Goal: Task Accomplishment & Management: Manage account settings

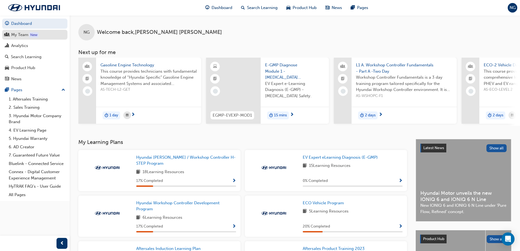
click at [26, 36] on div "My Team" at bounding box center [19, 35] width 17 height 6
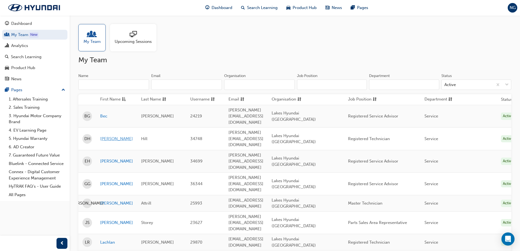
click at [112, 136] on link "[PERSON_NAME]" at bounding box center [116, 139] width 33 height 6
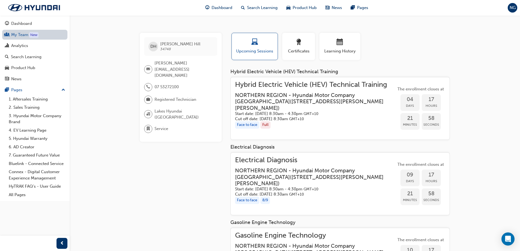
click at [22, 38] on link "My Team New" at bounding box center [34, 35] width 65 height 10
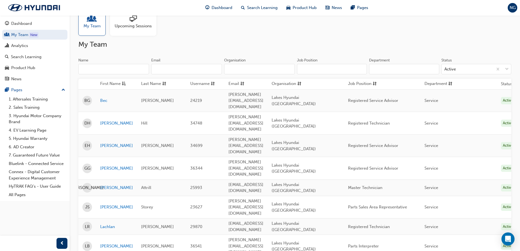
scroll to position [27, 0]
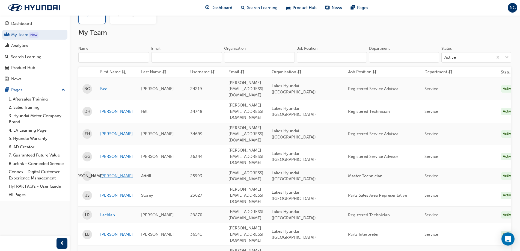
click at [110, 173] on link "[PERSON_NAME]" at bounding box center [116, 176] width 33 height 6
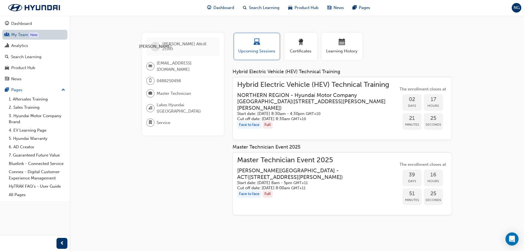
click at [40, 33] on link "My Team New" at bounding box center [34, 35] width 65 height 10
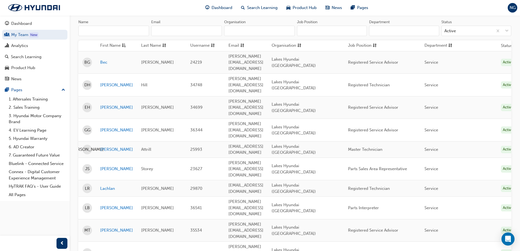
scroll to position [55, 0]
click at [109, 249] on link "[PERSON_NAME]" at bounding box center [116, 252] width 33 height 6
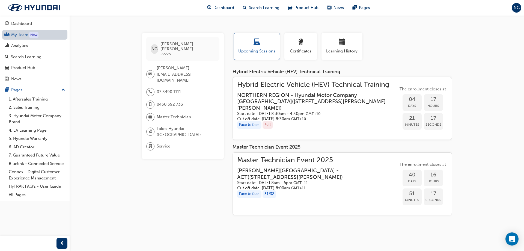
click at [23, 37] on link "My Team New" at bounding box center [34, 35] width 65 height 10
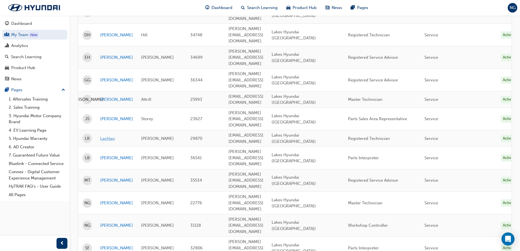
scroll to position [109, 0]
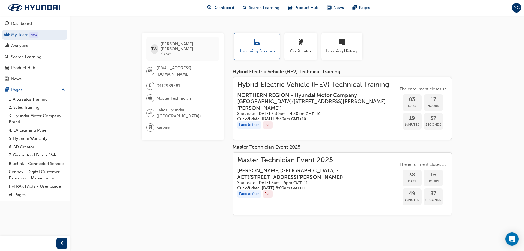
click at [319, 169] on h3 "[PERSON_NAME][GEOGRAPHIC_DATA] - [GEOGRAPHIC_DATA] ( [STREET_ADDRESS][PERSON_NA…" at bounding box center [313, 173] width 152 height 13
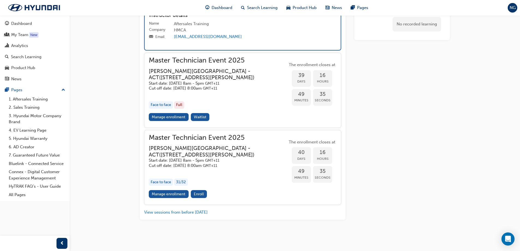
scroll to position [1150, 0]
click at [27, 35] on div "My Team" at bounding box center [19, 35] width 17 height 6
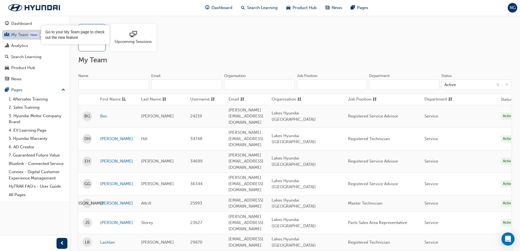
click at [32, 37] on div "New" at bounding box center [33, 34] width 9 height 5
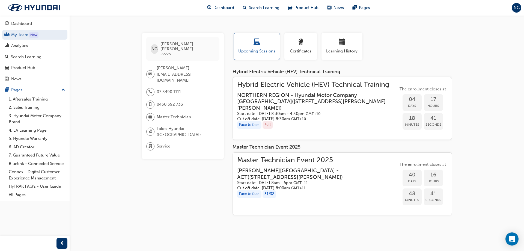
click at [299, 179] on h3 "[PERSON_NAME][GEOGRAPHIC_DATA] - [GEOGRAPHIC_DATA] ( [STREET_ADDRESS][PERSON_NA…" at bounding box center [313, 173] width 152 height 13
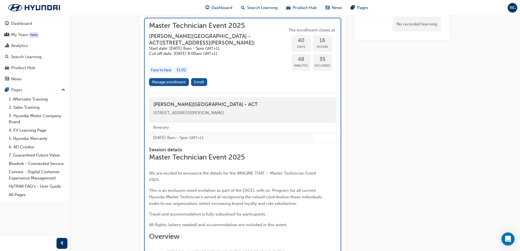
scroll to position [776, 0]
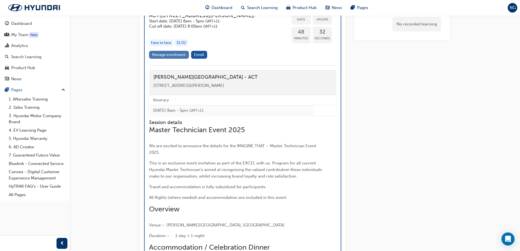
click at [171, 59] on link "Manage enrollment" at bounding box center [169, 55] width 40 height 8
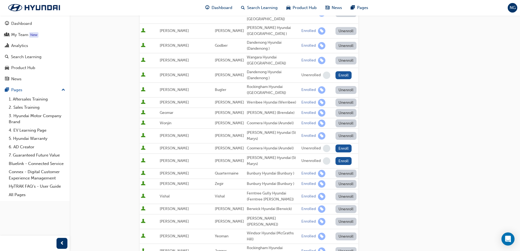
scroll to position [381, 0]
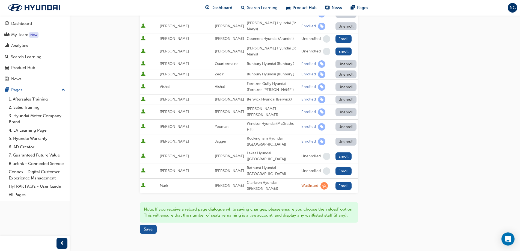
scroll to position [490, 0]
click at [149, 226] on span "Save" at bounding box center [148, 228] width 9 height 5
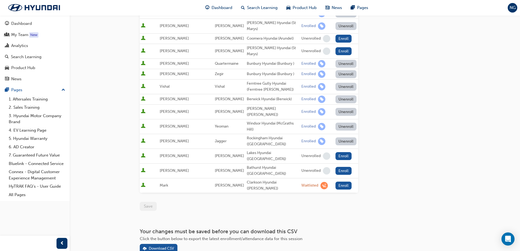
scroll to position [463, 0]
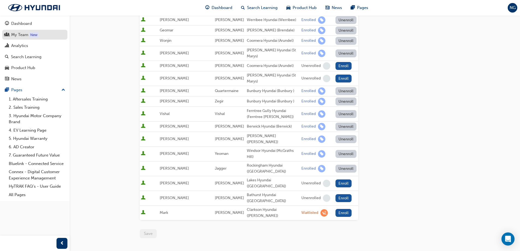
click at [23, 35] on div "My Team" at bounding box center [19, 35] width 17 height 6
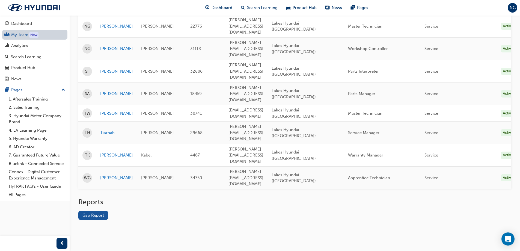
scroll to position [152, 0]
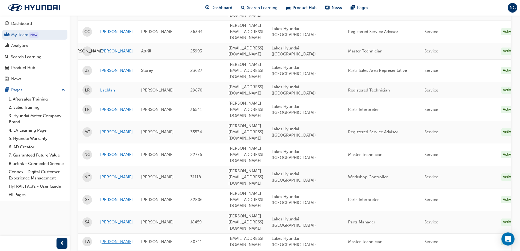
click at [109, 239] on link "[PERSON_NAME]" at bounding box center [116, 242] width 33 height 6
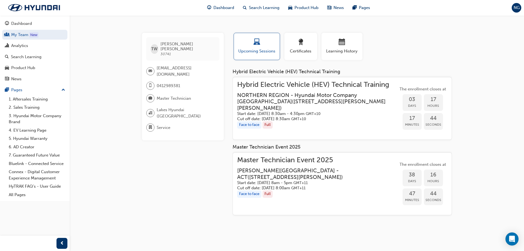
click at [361, 178] on h3 "[PERSON_NAME][GEOGRAPHIC_DATA] - [GEOGRAPHIC_DATA] ( [STREET_ADDRESS][PERSON_NA…" at bounding box center [313, 173] width 152 height 13
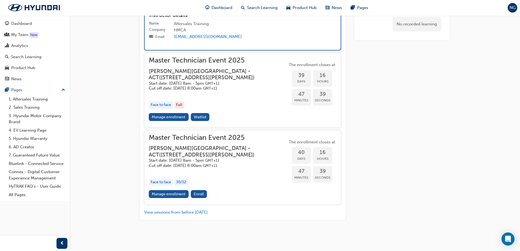
scroll to position [1185, 0]
click at [163, 119] on link "Manage enrollment" at bounding box center [169, 117] width 40 height 8
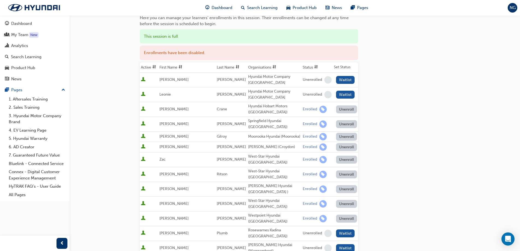
scroll to position [27, 0]
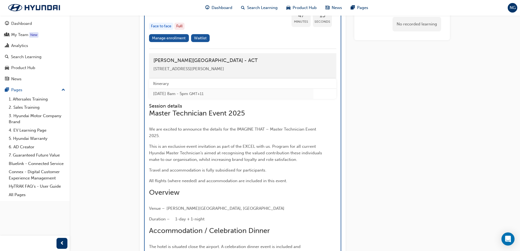
scroll to position [639, 0]
click at [173, 42] on link "Manage enrollment" at bounding box center [169, 38] width 40 height 8
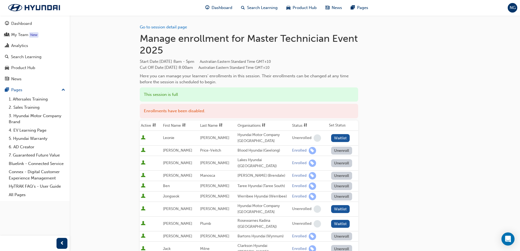
click at [343, 159] on button "Unenroll" at bounding box center [341, 163] width 21 height 8
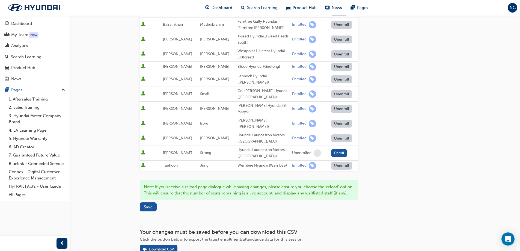
scroll to position [483, 0]
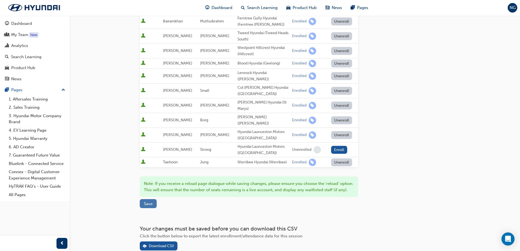
click at [145, 201] on span "Save" at bounding box center [148, 203] width 9 height 5
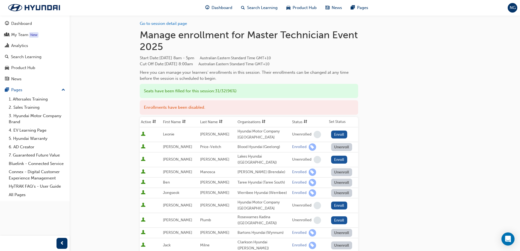
scroll to position [0, 0]
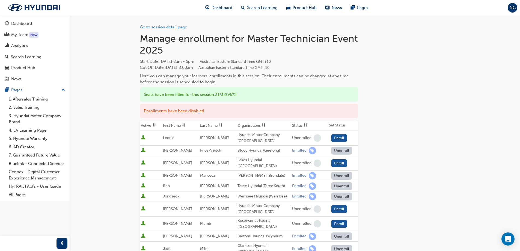
click at [19, 40] on button "Dashboard My Team New Analytics Search Learning Product Hub News Pages" at bounding box center [34, 50] width 65 height 67
click at [21, 35] on div "My Team" at bounding box center [19, 35] width 17 height 6
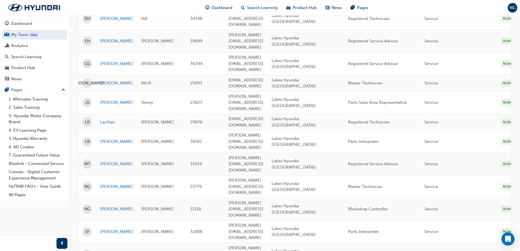
scroll to position [152, 0]
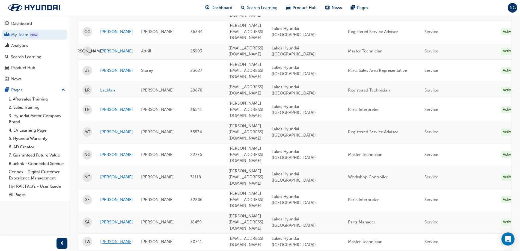
click at [112, 239] on link "[PERSON_NAME]" at bounding box center [116, 242] width 33 height 6
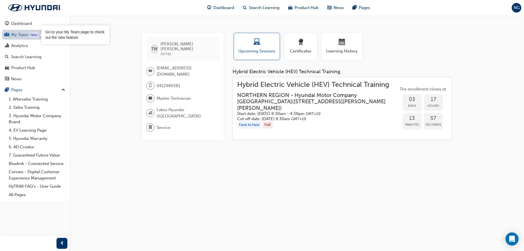
click at [29, 35] on div "New" at bounding box center [33, 34] width 9 height 5
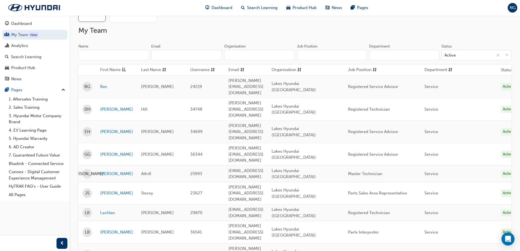
scroll to position [152, 0]
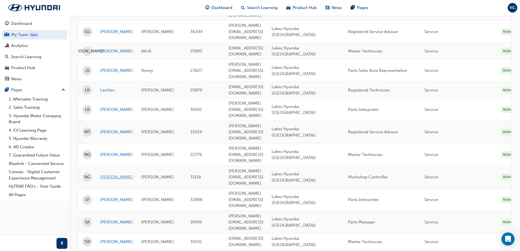
click at [110, 174] on link "[PERSON_NAME]" at bounding box center [116, 177] width 33 height 6
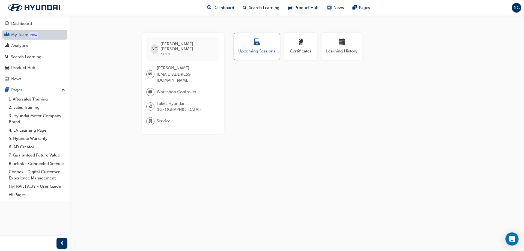
click at [21, 36] on link "My Team New" at bounding box center [34, 35] width 65 height 10
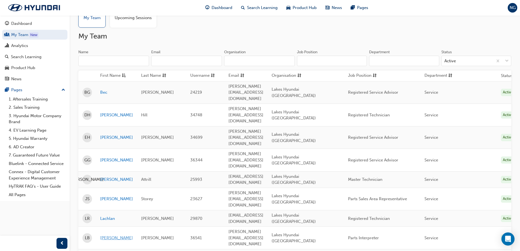
scroll to position [82, 0]
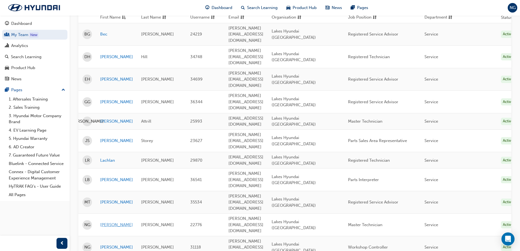
click at [110, 222] on link "[PERSON_NAME]" at bounding box center [116, 225] width 33 height 6
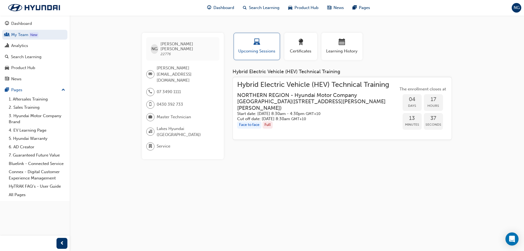
click at [278, 155] on div "NG [PERSON_NAME] 22776 [PERSON_NAME][EMAIL_ADDRESS][DOMAIN_NAME] 07 3490 1111 0…" at bounding box center [262, 125] width 524 height 251
click at [25, 32] on link "My Team New" at bounding box center [34, 35] width 65 height 10
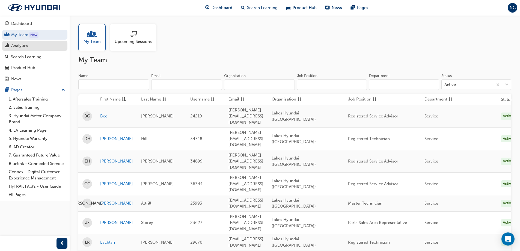
click at [26, 43] on div "Analytics" at bounding box center [19, 46] width 17 height 6
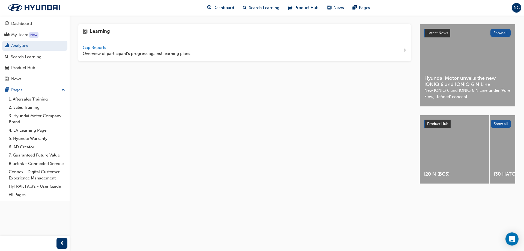
click at [86, 44] on div "Gap Reports Overview of participant's progress against learning plans." at bounding box center [137, 50] width 109 height 12
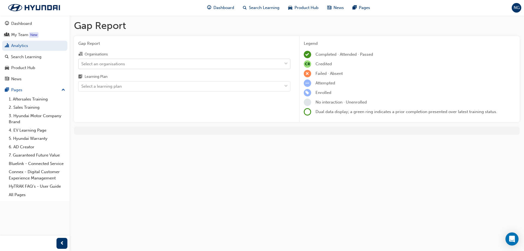
click at [284, 61] on span "down-icon" at bounding box center [286, 63] width 4 height 7
click at [82, 61] on input "Organisations Select an organisations" at bounding box center [81, 63] width 1 height 5
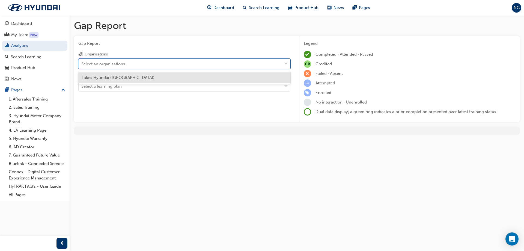
click at [254, 75] on div "Lakes Hyundai ([GEOGRAPHIC_DATA])" at bounding box center [184, 77] width 212 height 11
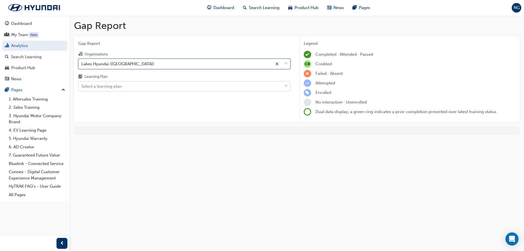
click at [282, 87] on div at bounding box center [286, 86] width 8 height 10
click at [82, 87] on input "Learning Plan Select a learning plan" at bounding box center [81, 86] width 1 height 5
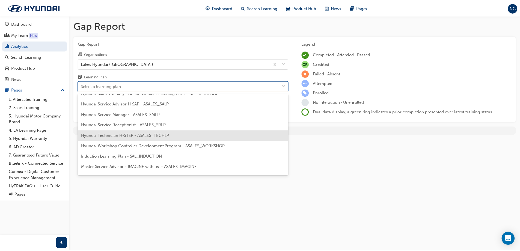
scroll to position [137, 0]
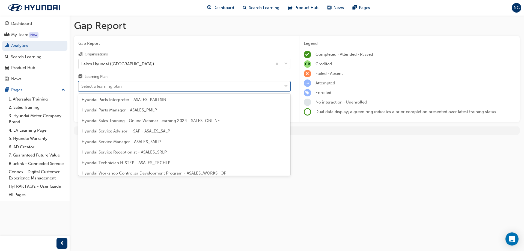
click at [131, 100] on span "Hyundai Parts Interpreter - ASALES_PARTSIN" at bounding box center [124, 99] width 85 height 5
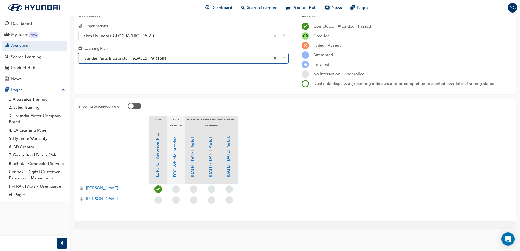
scroll to position [29, 0]
click at [104, 187] on span "[PERSON_NAME]" at bounding box center [102, 187] width 33 height 6
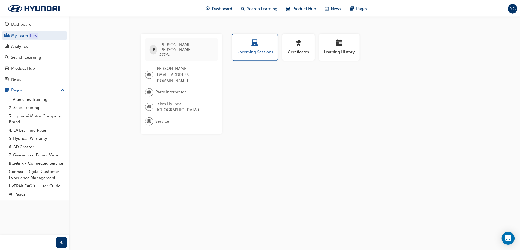
scroll to position [29, 0]
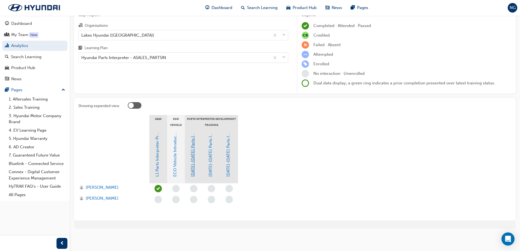
click at [192, 159] on link "[DATE]-[DATE] Parts Interpreter Level 1 Training" at bounding box center [192, 132] width 5 height 90
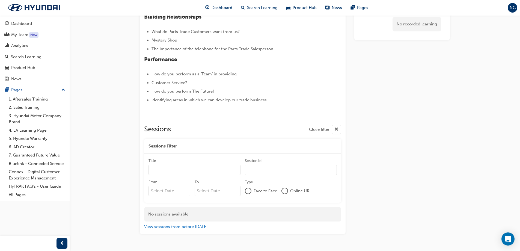
scroll to position [169, 0]
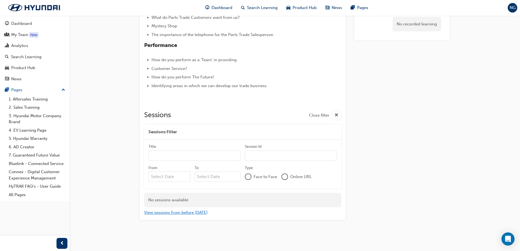
click at [187, 213] on button "View sessions from before [DATE]" at bounding box center [176, 212] width 64 height 6
click at [7, 32] on span "people-icon" at bounding box center [7, 34] width 4 height 5
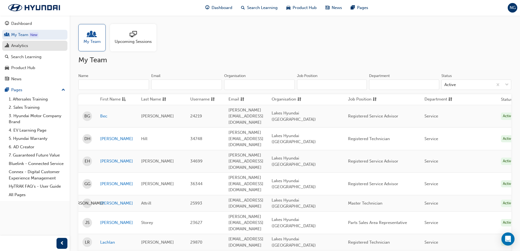
click at [28, 47] on div "Analytics" at bounding box center [19, 46] width 17 height 6
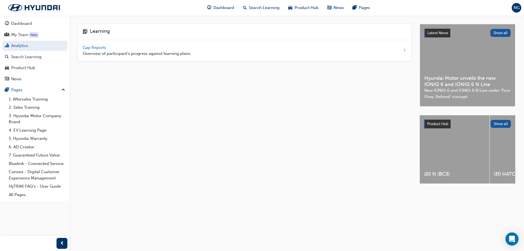
click at [89, 50] on div "Gap Reports Overview of participant's progress against learning plans." at bounding box center [137, 50] width 109 height 12
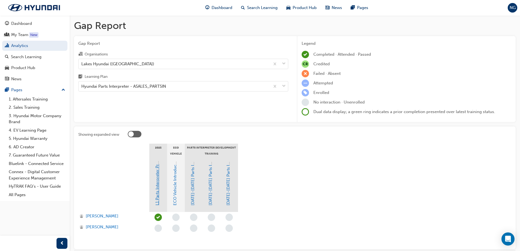
click at [159, 181] on link "L1 Parts Interpreter Program Level 1 Training" at bounding box center [157, 163] width 5 height 84
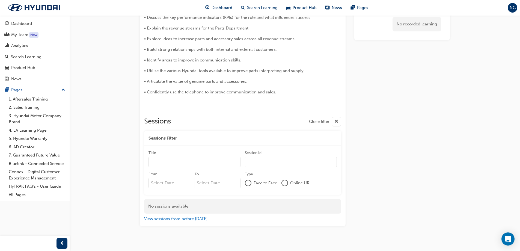
scroll to position [194, 0]
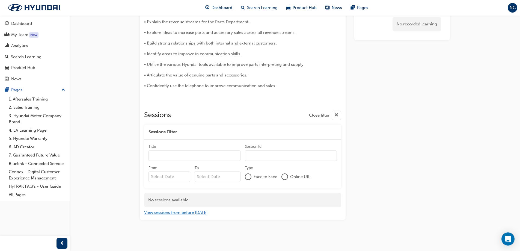
click at [198, 212] on button "View sessions from before [DATE]" at bounding box center [176, 212] width 64 height 6
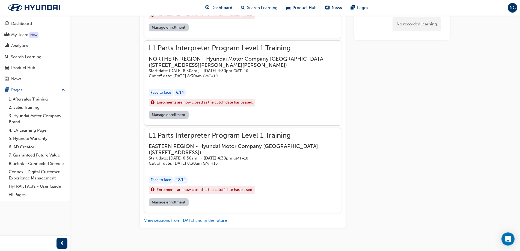
scroll to position [441, 0]
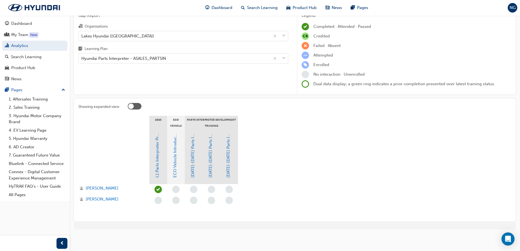
scroll to position [29, 0]
click at [156, 164] on link "L1 Parts Interpreter Program Level 1 Training" at bounding box center [157, 134] width 5 height 84
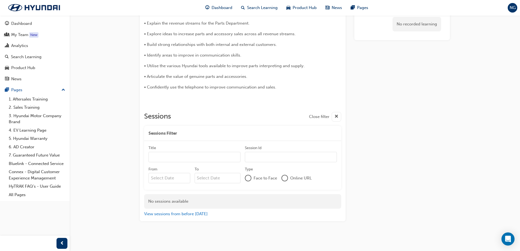
scroll to position [194, 0]
click at [183, 210] on button "View sessions from before [DATE]" at bounding box center [176, 212] width 64 height 6
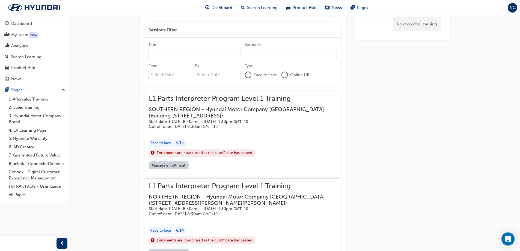
scroll to position [330, 0]
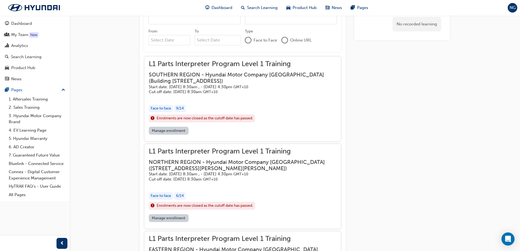
click at [162, 131] on link "Manage enrollment" at bounding box center [169, 131] width 40 height 8
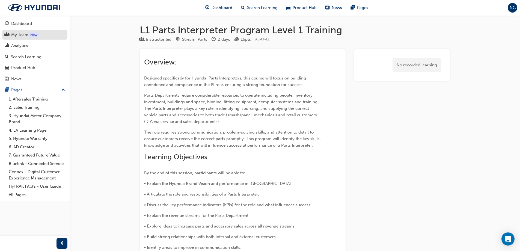
click at [25, 33] on div "My Team" at bounding box center [19, 35] width 17 height 6
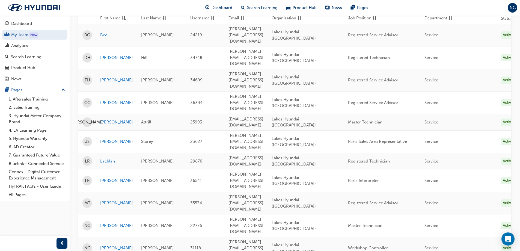
scroll to position [82, 0]
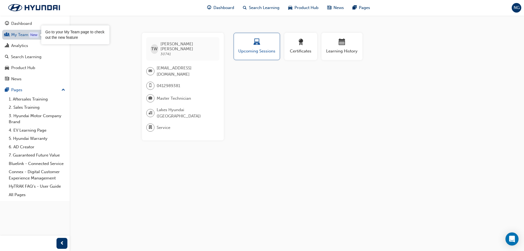
click at [29, 34] on link "My Team New" at bounding box center [34, 35] width 65 height 10
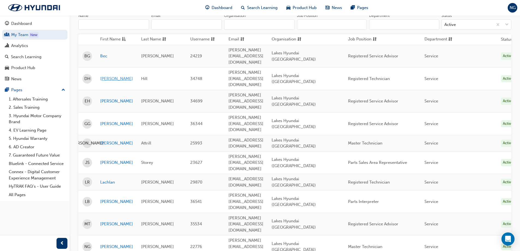
scroll to position [27, 0]
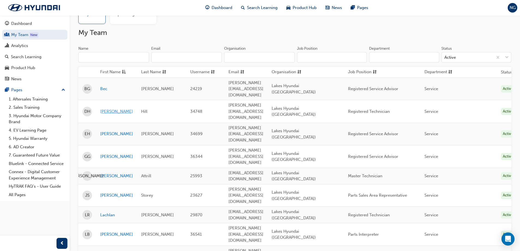
click at [109, 108] on link "[PERSON_NAME]" at bounding box center [116, 111] width 33 height 6
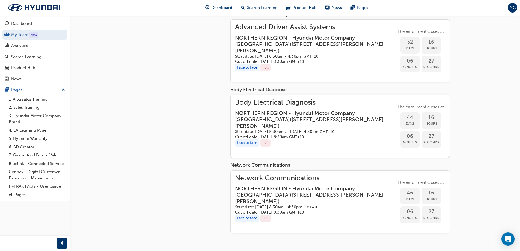
scroll to position [660, 0]
